Goal: Information Seeking & Learning: Learn about a topic

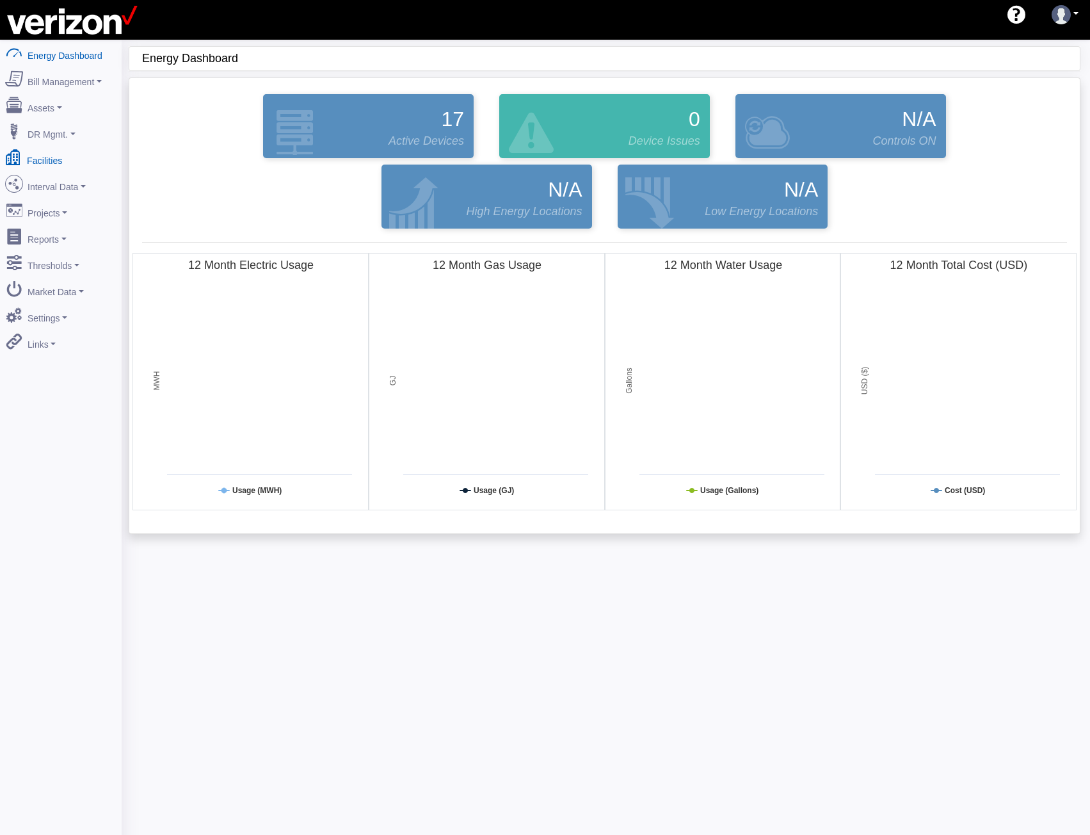
click at [60, 160] on link "Facilities" at bounding box center [61, 158] width 124 height 27
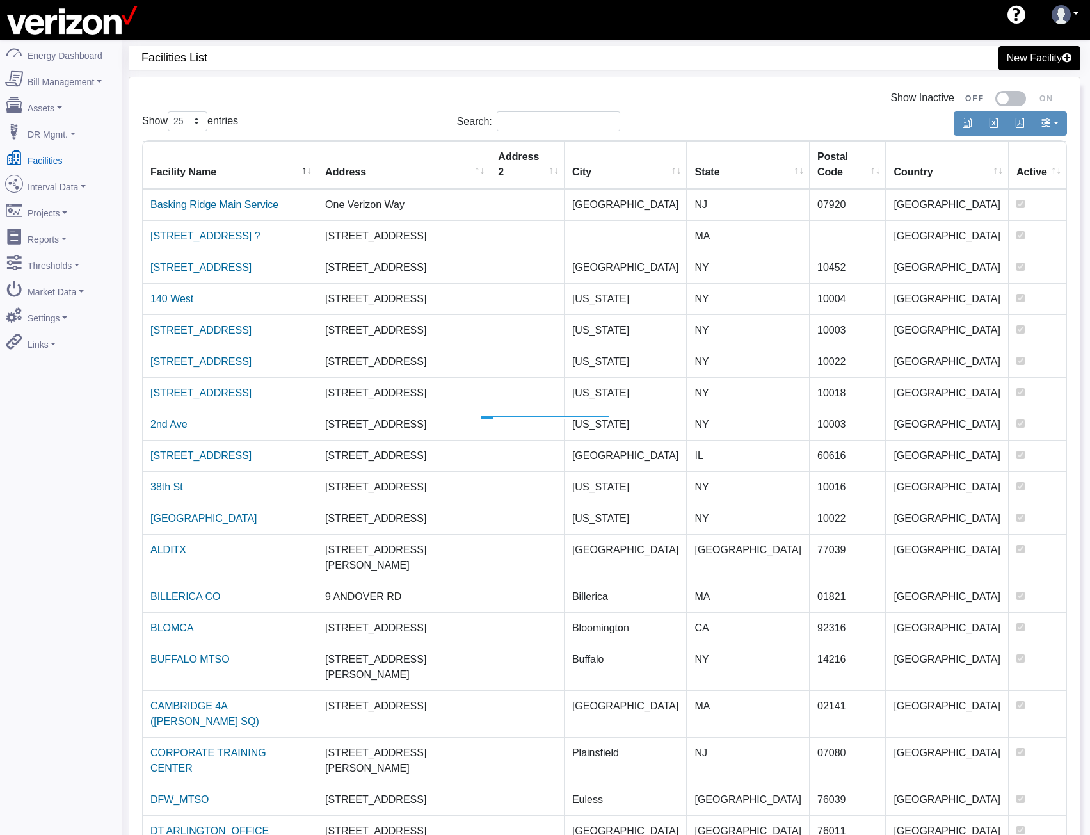
select select "25"
click at [531, 122] on input "Search:" at bounding box center [559, 121] width 124 height 20
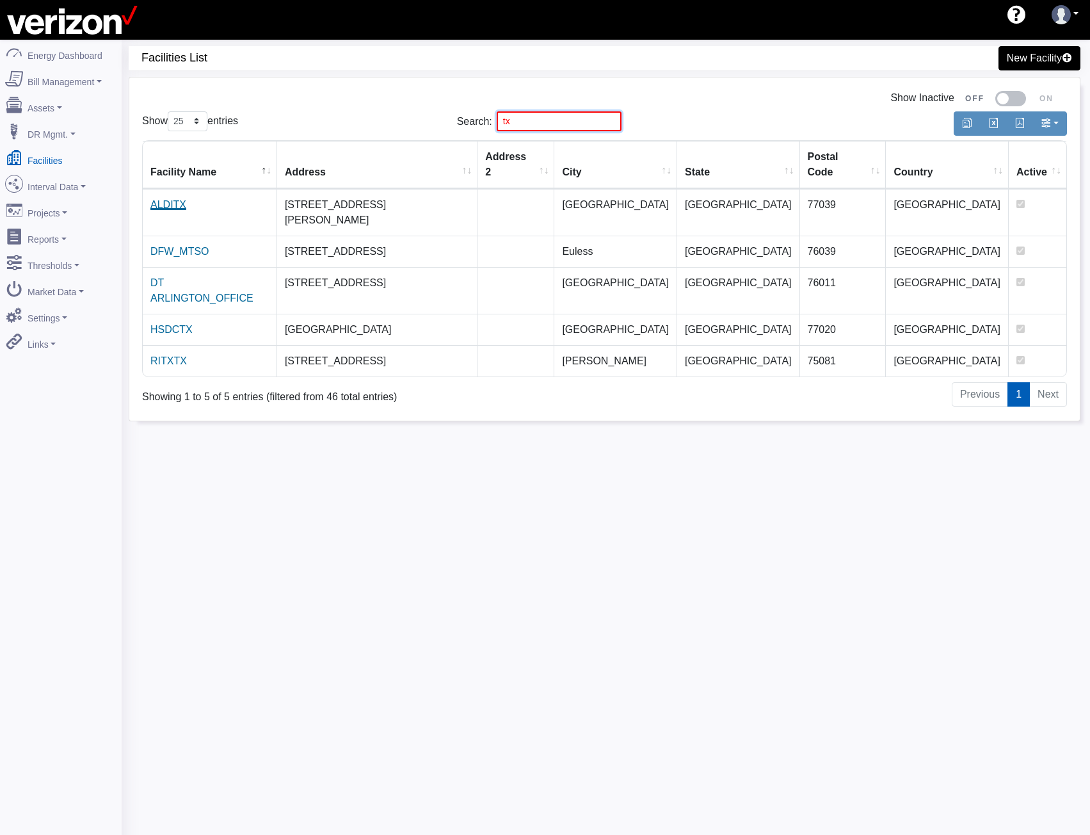
type input "tx"
click at [179, 199] on link "ALDITX" at bounding box center [168, 204] width 36 height 11
click at [176, 246] on link "DFW_MTSO" at bounding box center [179, 251] width 59 height 11
click at [177, 277] on link "DT ARLINGTON_OFFICE" at bounding box center [201, 290] width 103 height 26
click at [167, 324] on link "HSDCTX" at bounding box center [171, 329] width 42 height 11
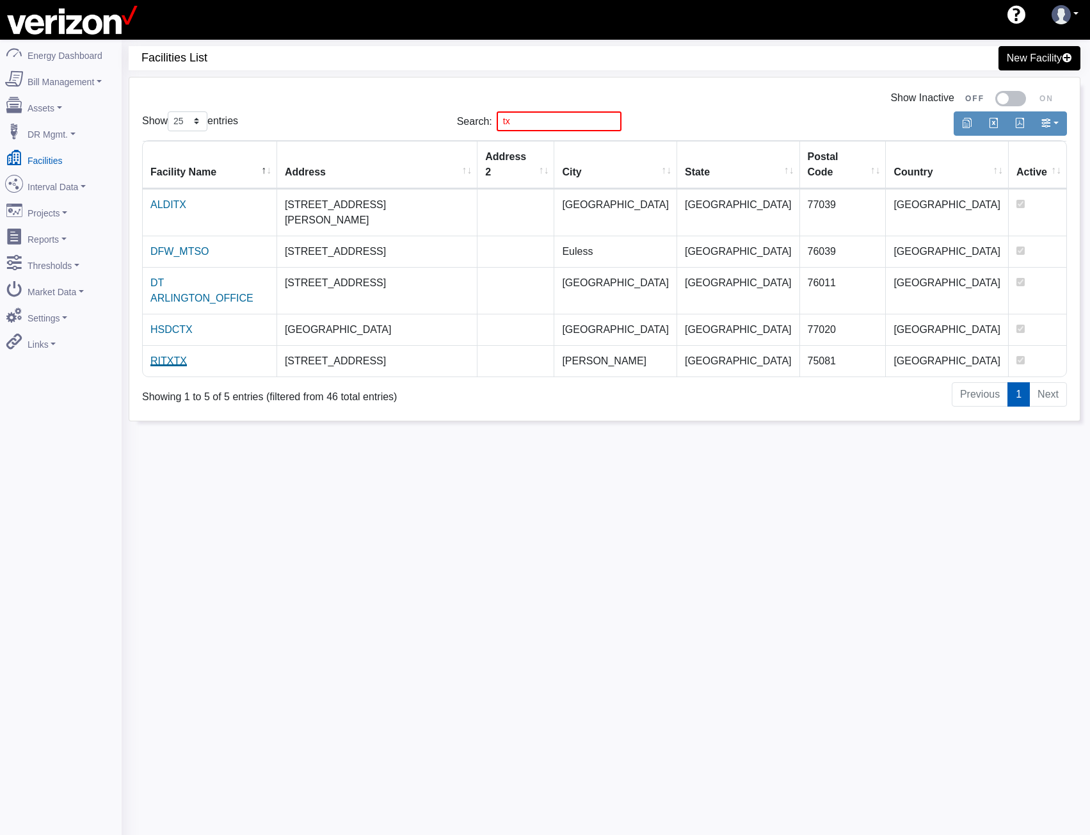
click at [168, 355] on link "RITXTX" at bounding box center [168, 360] width 36 height 11
